Goal: Check status: Check status

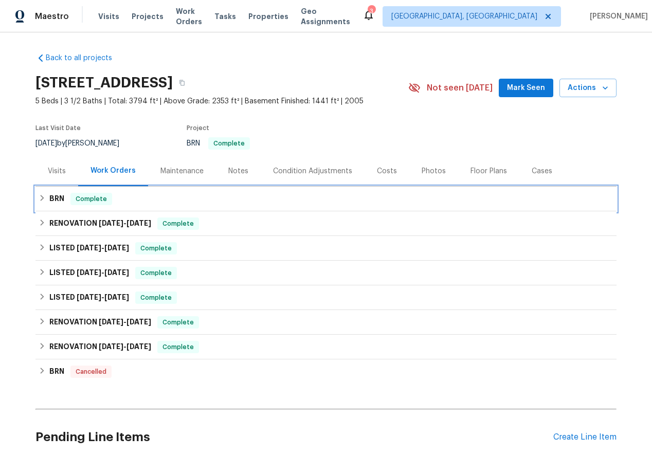
click at [40, 196] on icon at bounding box center [42, 197] width 7 height 7
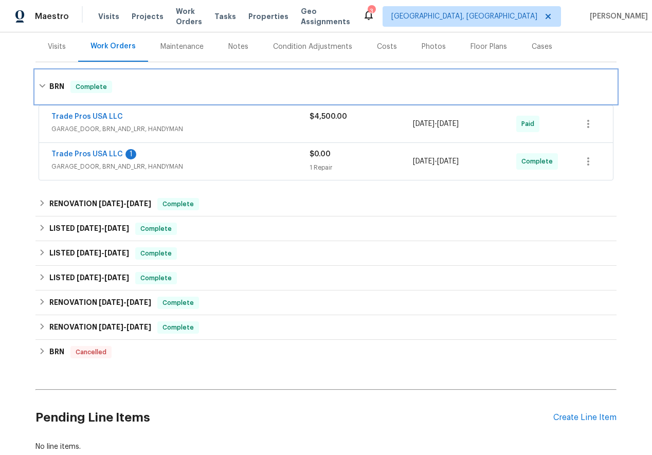
scroll to position [123, 0]
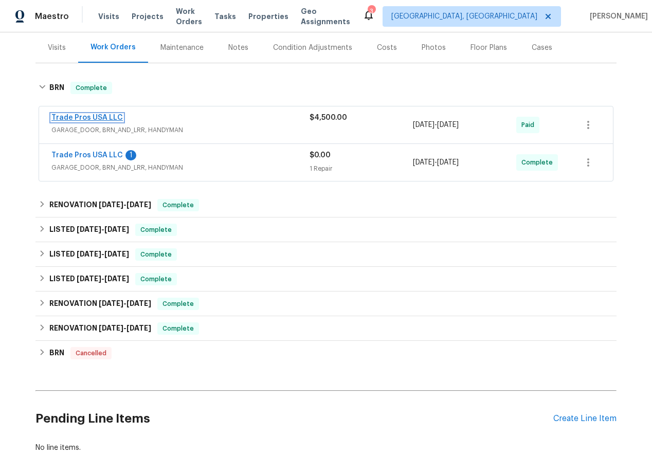
click at [72, 117] on link "Trade Pros USA LLC" at bounding box center [86, 117] width 71 height 7
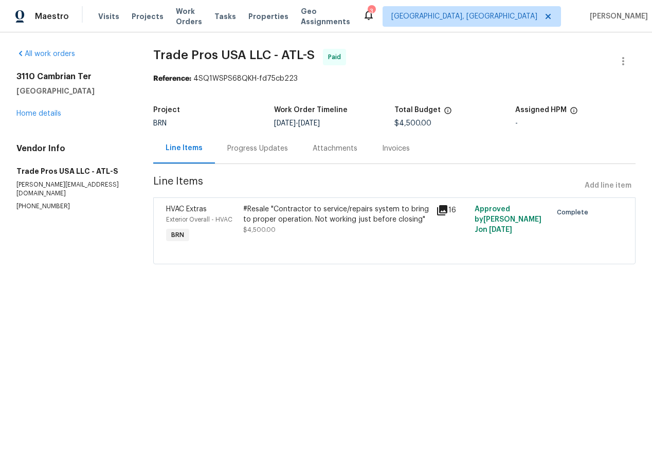
click at [263, 154] on div "Progress Updates" at bounding box center [257, 148] width 85 height 30
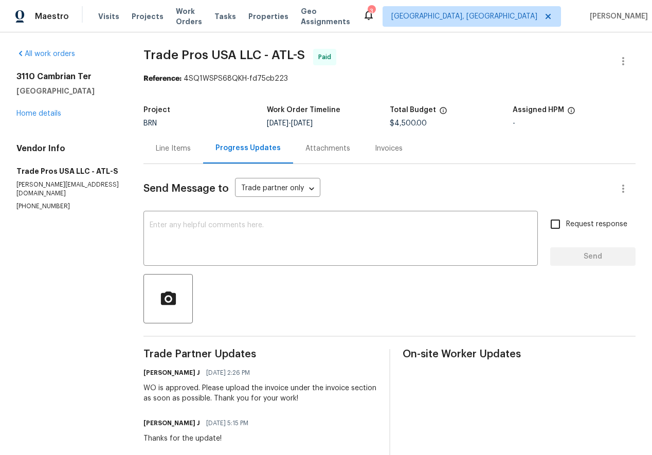
click at [176, 146] on div "Line Items" at bounding box center [173, 148] width 35 height 10
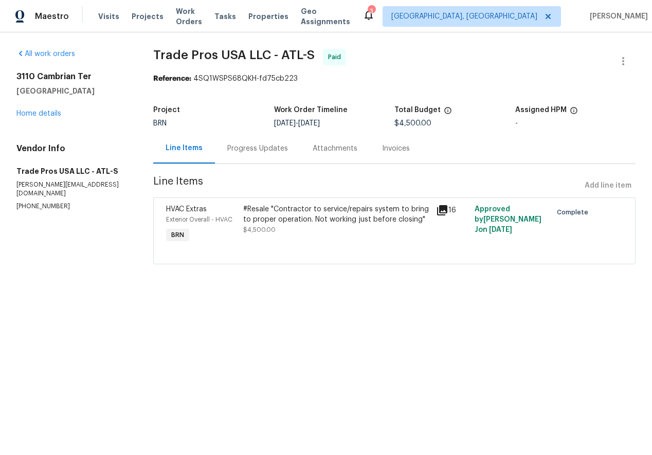
click at [443, 209] on icon at bounding box center [442, 210] width 10 height 10
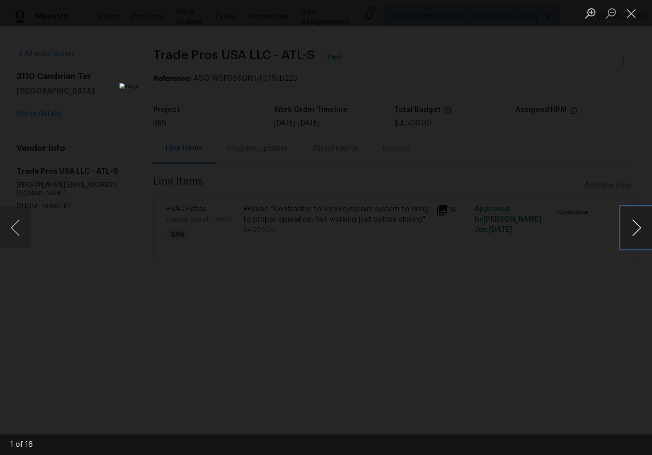
click at [636, 226] on button "Next image" at bounding box center [636, 227] width 31 height 41
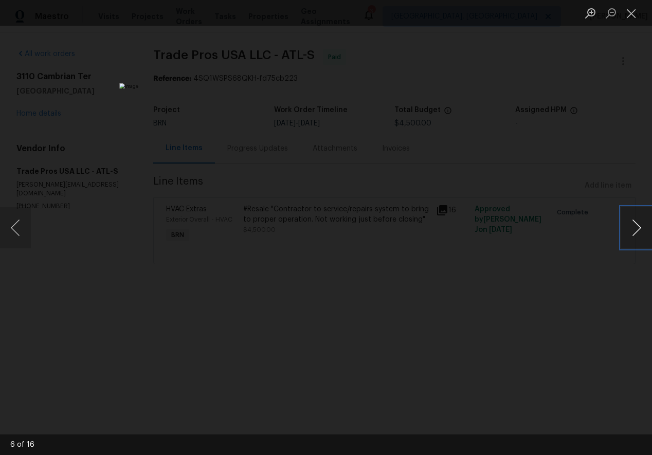
click at [636, 226] on button "Next image" at bounding box center [636, 227] width 31 height 41
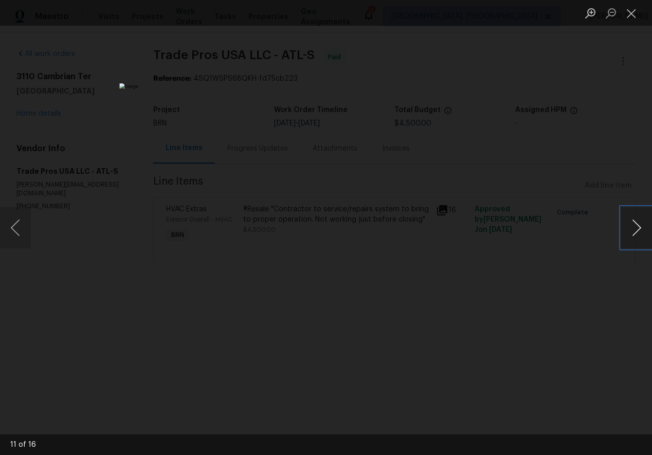
click at [636, 226] on button "Next image" at bounding box center [636, 227] width 31 height 41
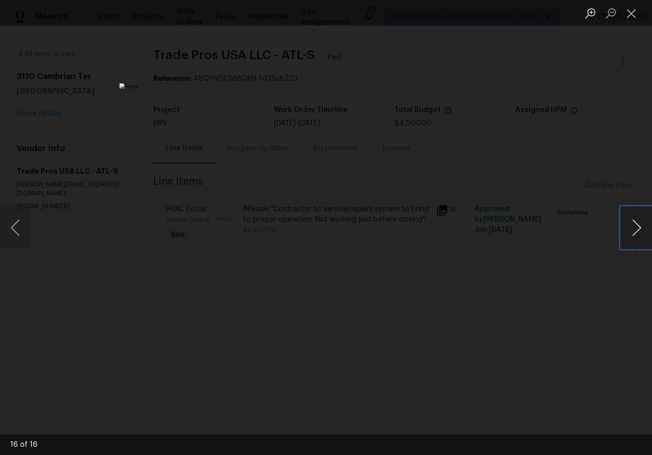
click at [636, 226] on button "Next image" at bounding box center [636, 227] width 31 height 41
click at [630, 10] on button "Close lightbox" at bounding box center [631, 13] width 21 height 18
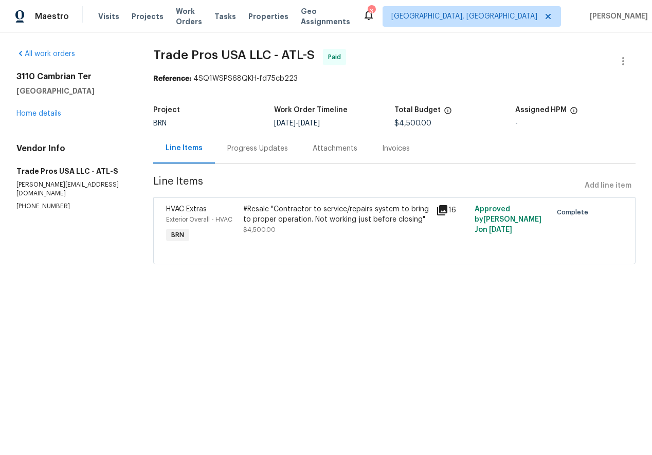
click at [260, 148] on div "Progress Updates" at bounding box center [257, 148] width 61 height 10
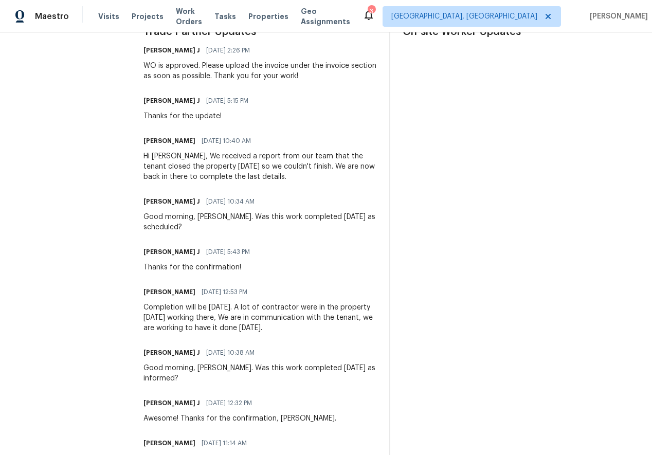
scroll to position [323, 0]
